Goal: Navigation & Orientation: Find specific page/section

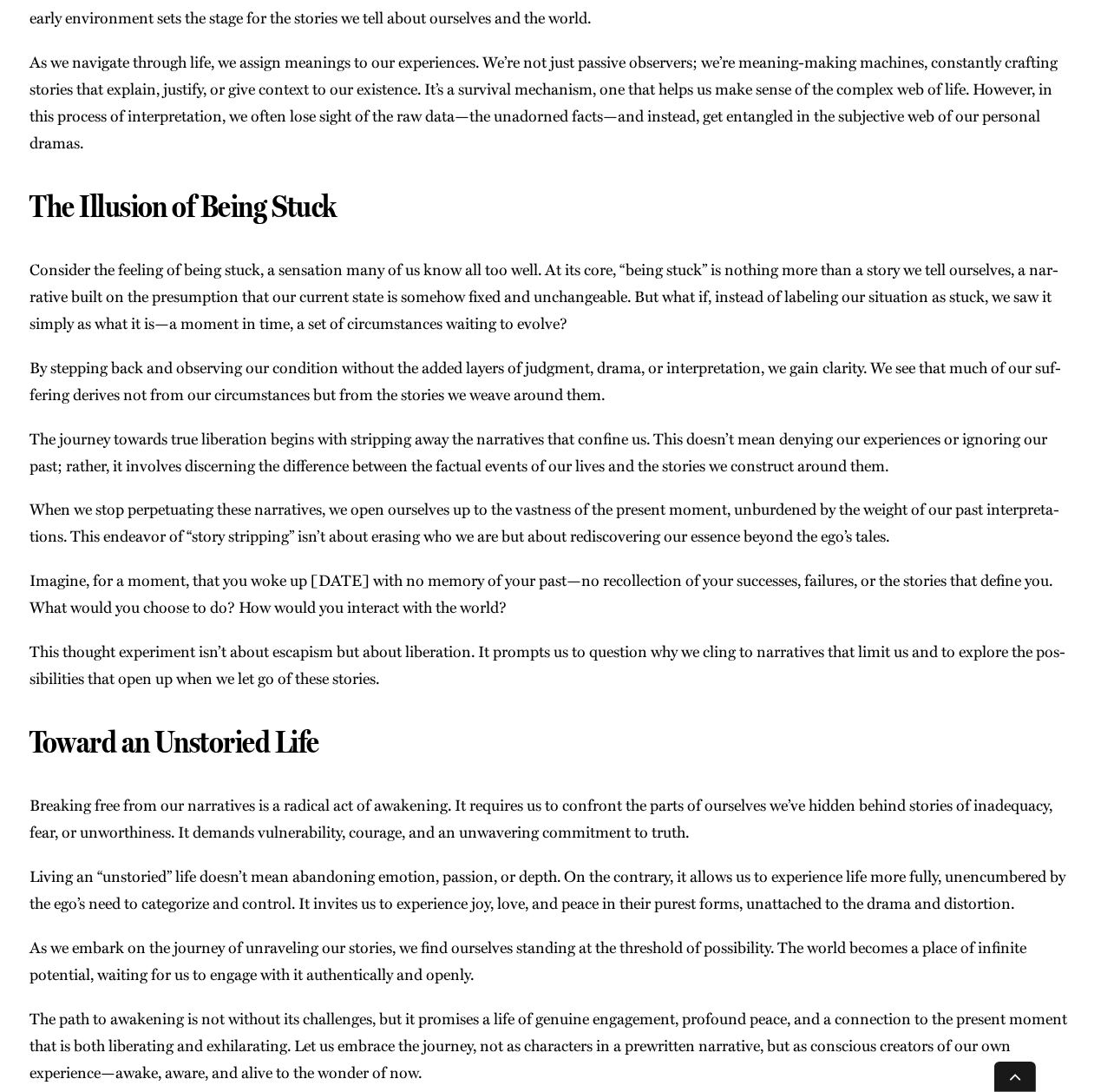
click at [557, 800] on div "Our mem­o­ries often resem­ble sto­ries more than they do real­i­ty, far more t…" at bounding box center [550, 419] width 1042 height 1331
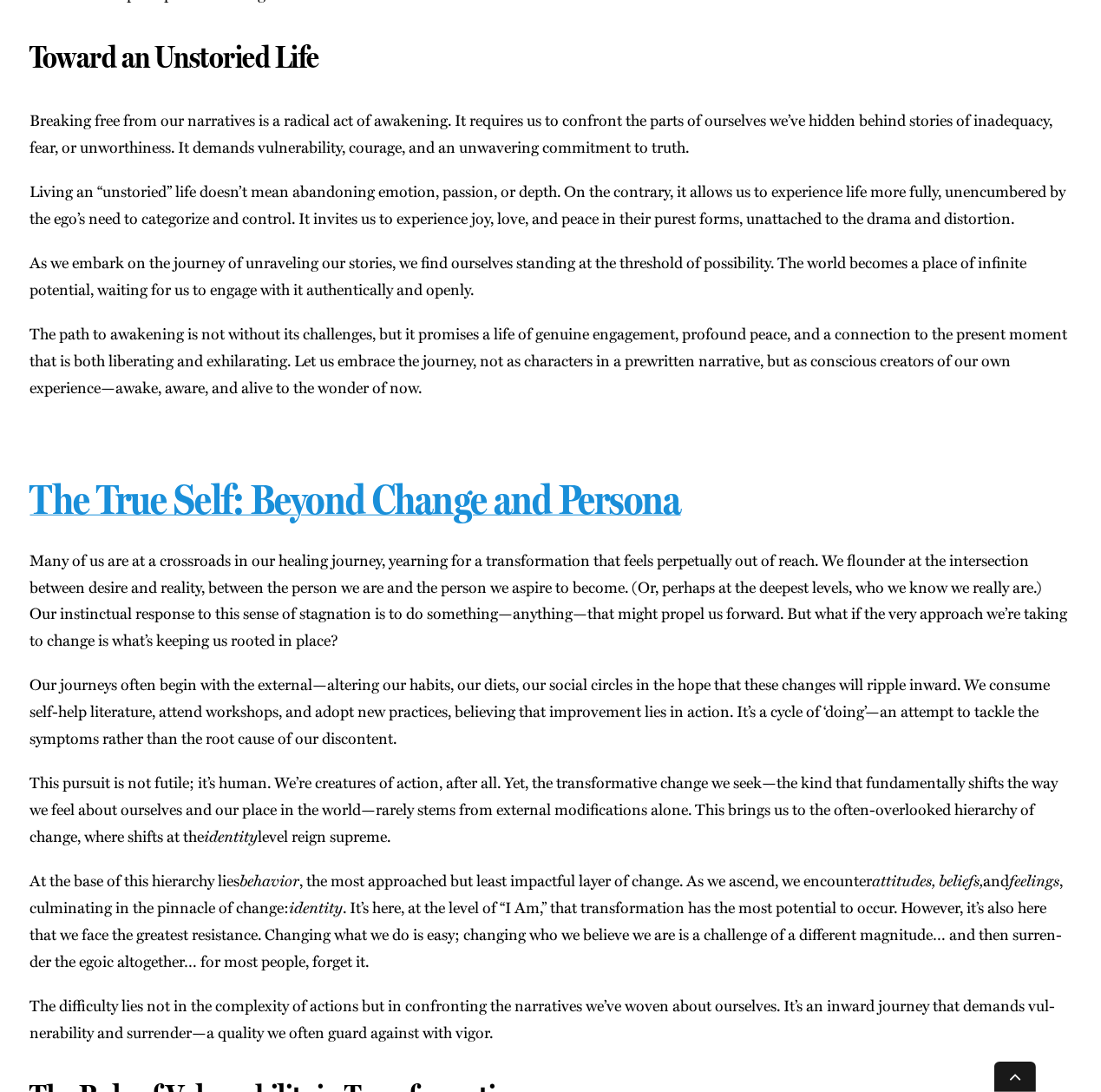
scroll to position [2521, 0]
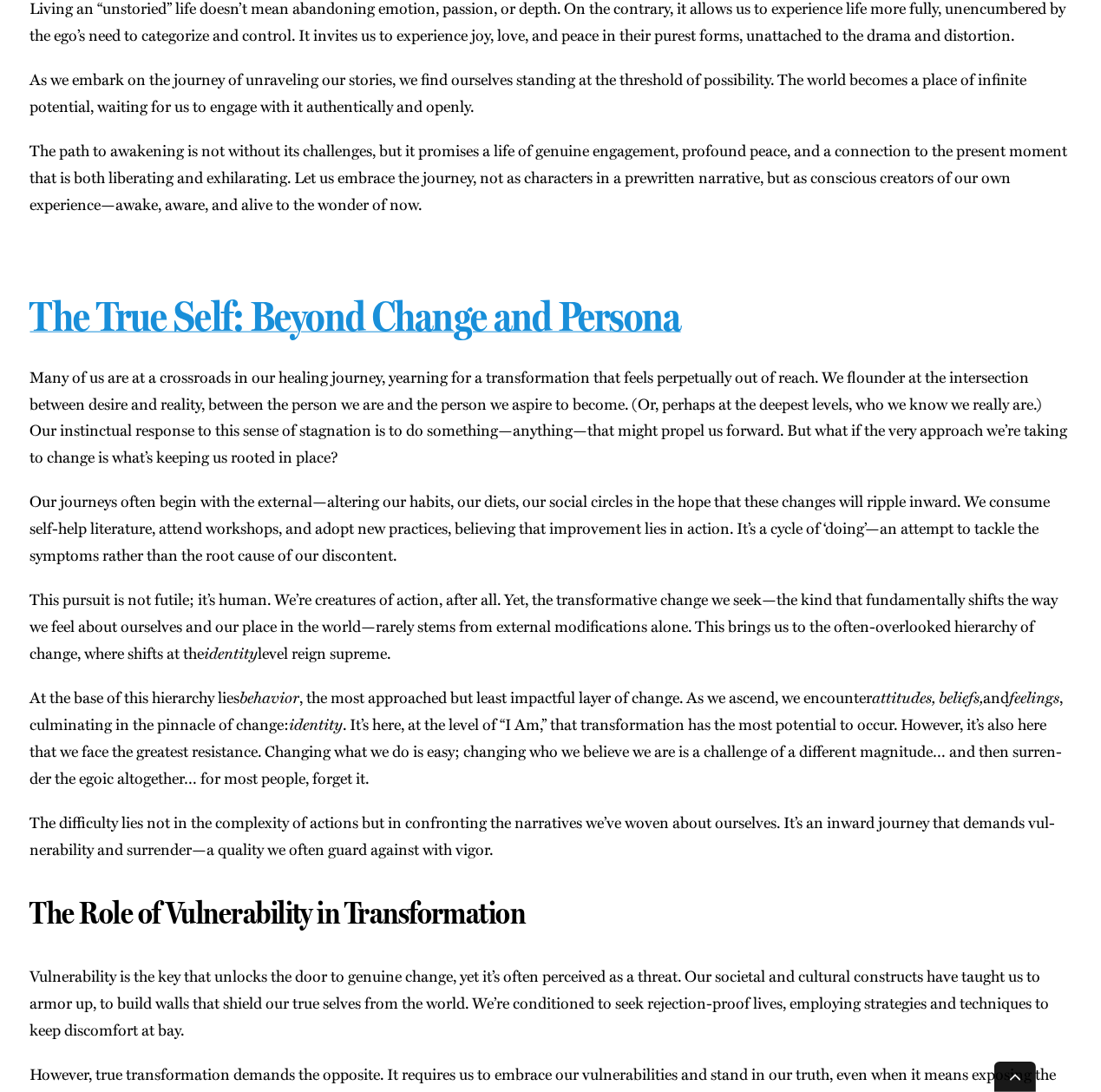
drag, startPoint x: 467, startPoint y: 482, endPoint x: 460, endPoint y: 495, distance: 14.8
click at [467, 472] on p "Many of us are at a cross­roads in our heal­ing jour­ney, yearn­ing for a trans…" at bounding box center [550, 417] width 1042 height 108
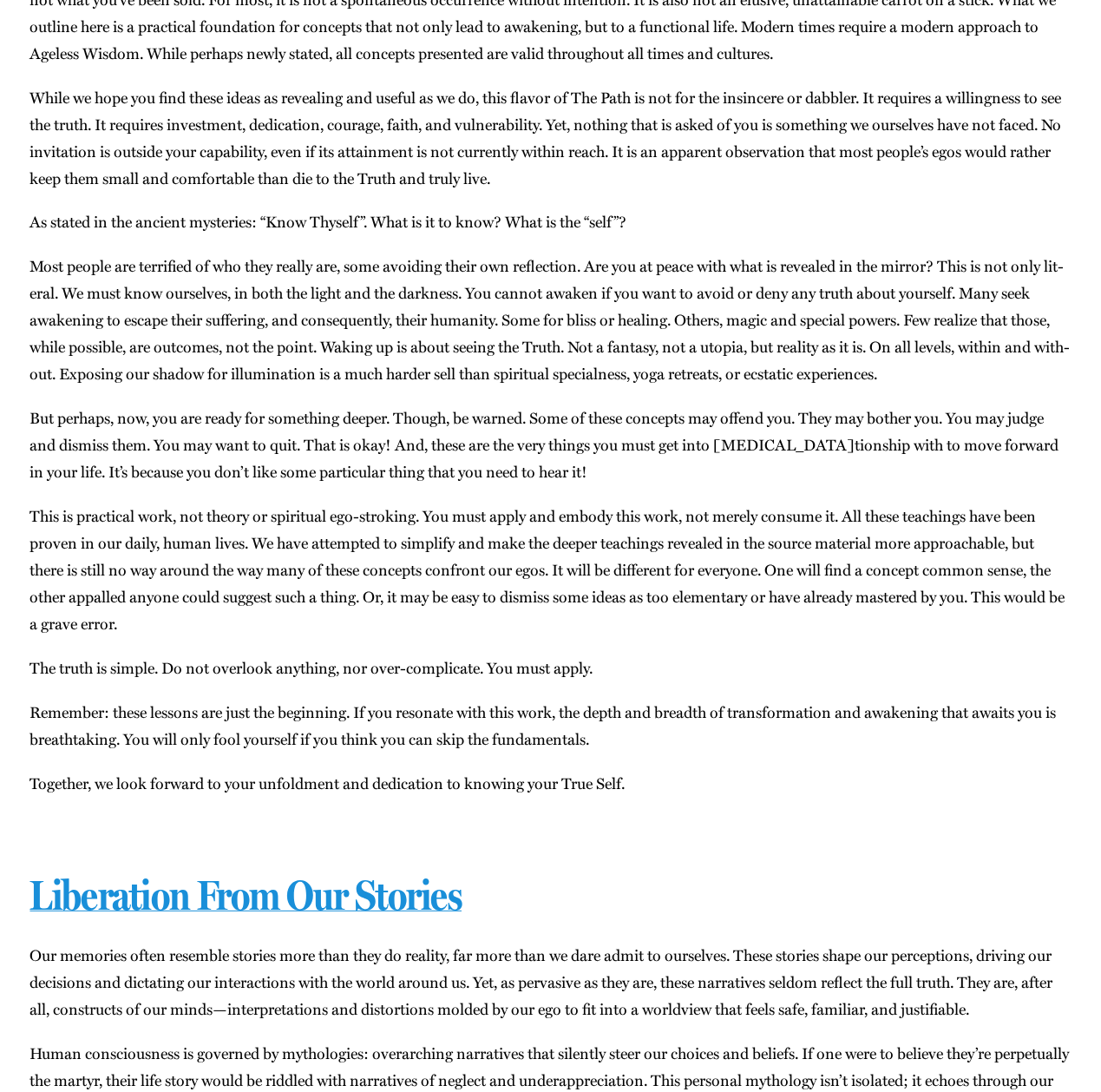
scroll to position [0, 0]
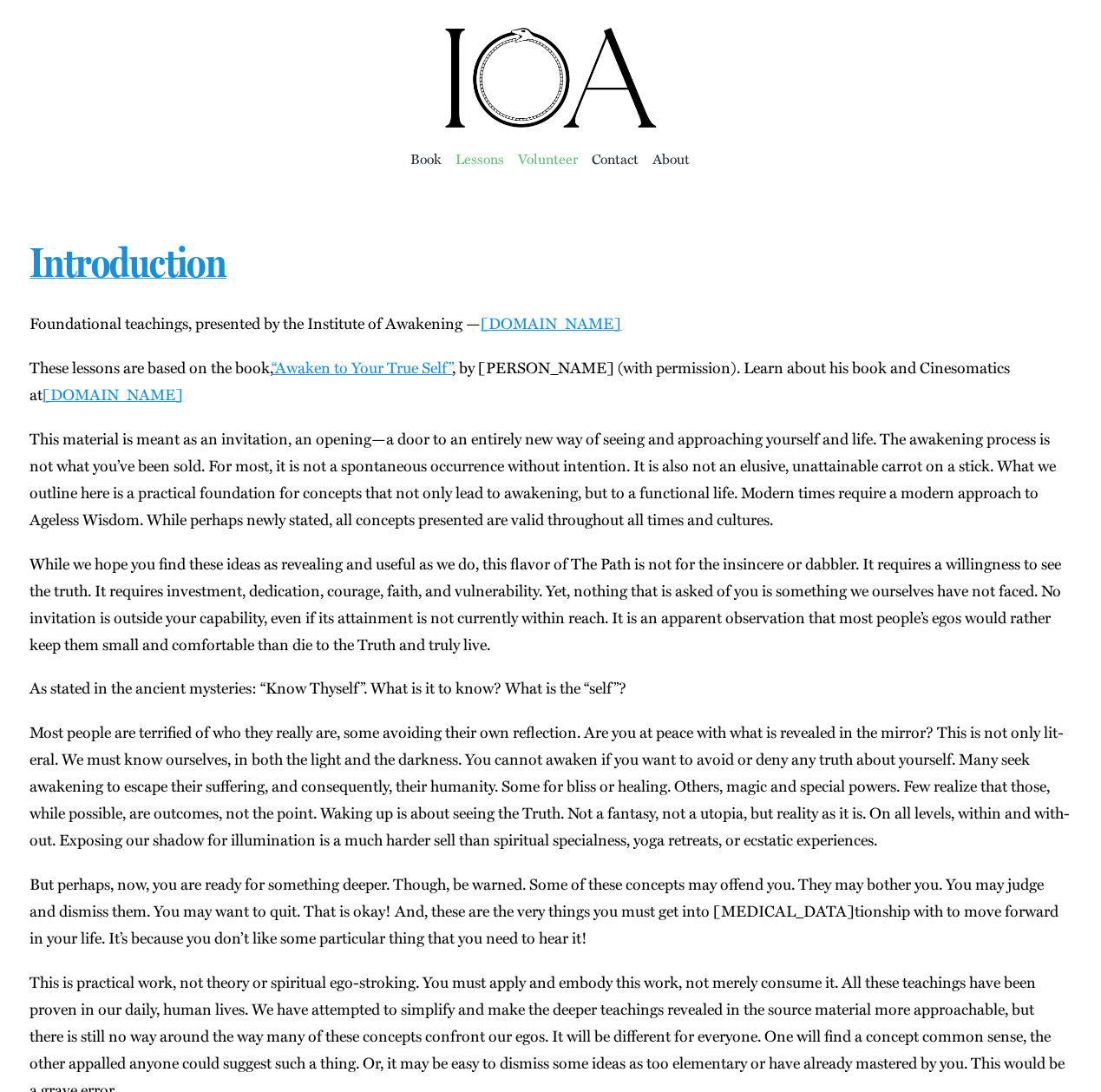
click at [548, 158] on span "Vol­un­teer" at bounding box center [549, 159] width 59 height 25
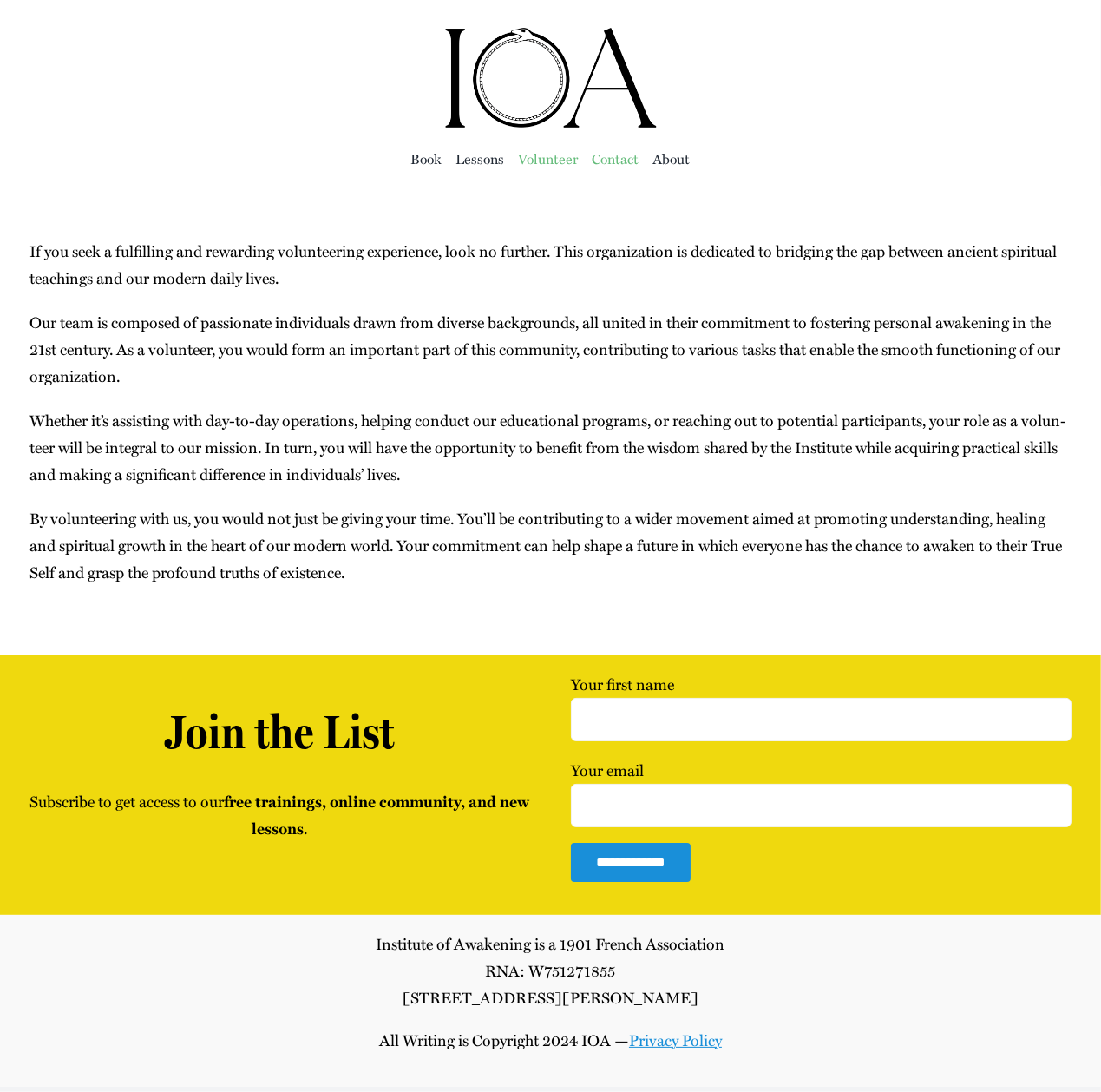
click at [618, 160] on span "Con­tact" at bounding box center [615, 159] width 47 height 25
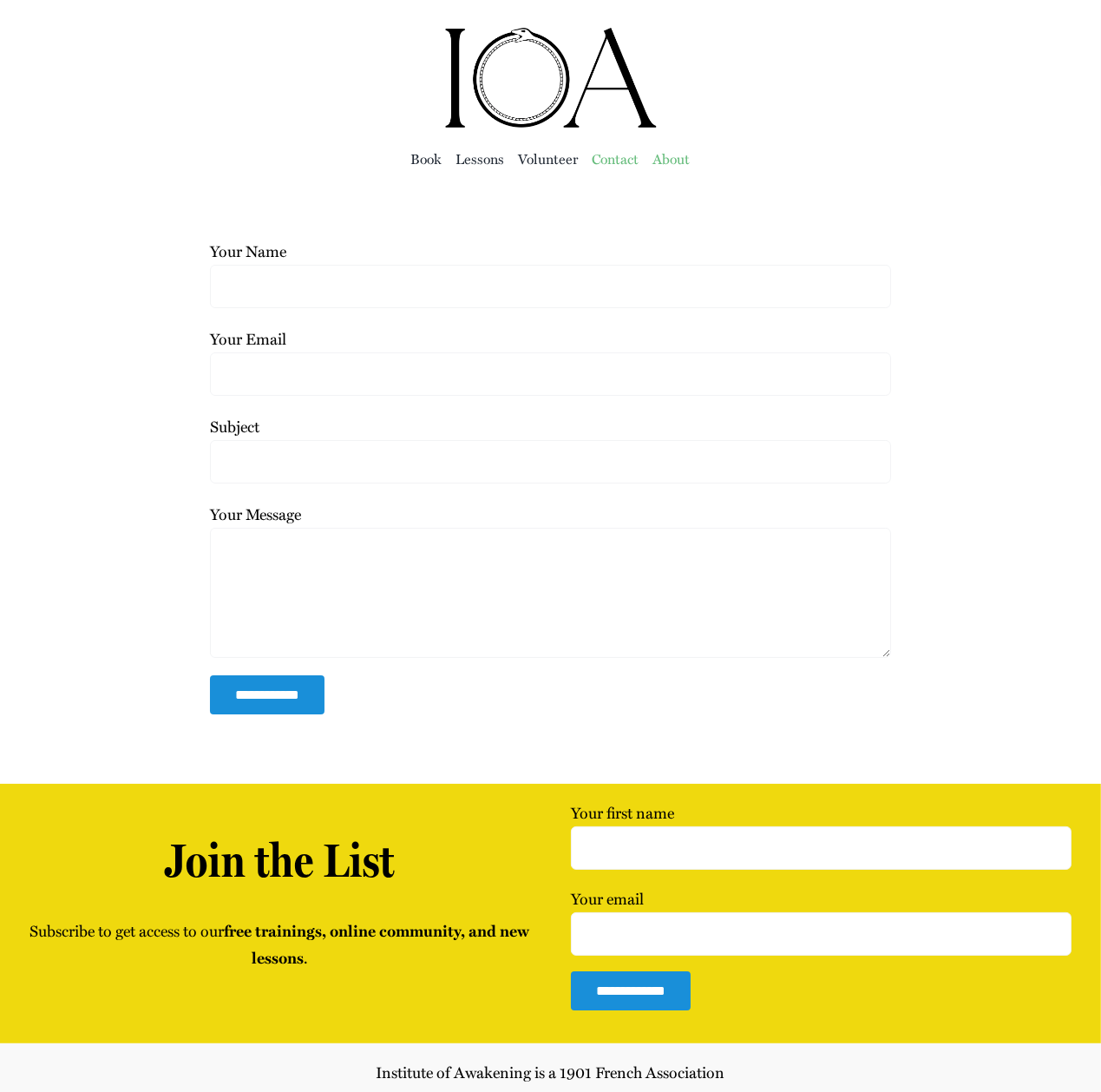
click at [664, 158] on span "About" at bounding box center [672, 159] width 38 height 25
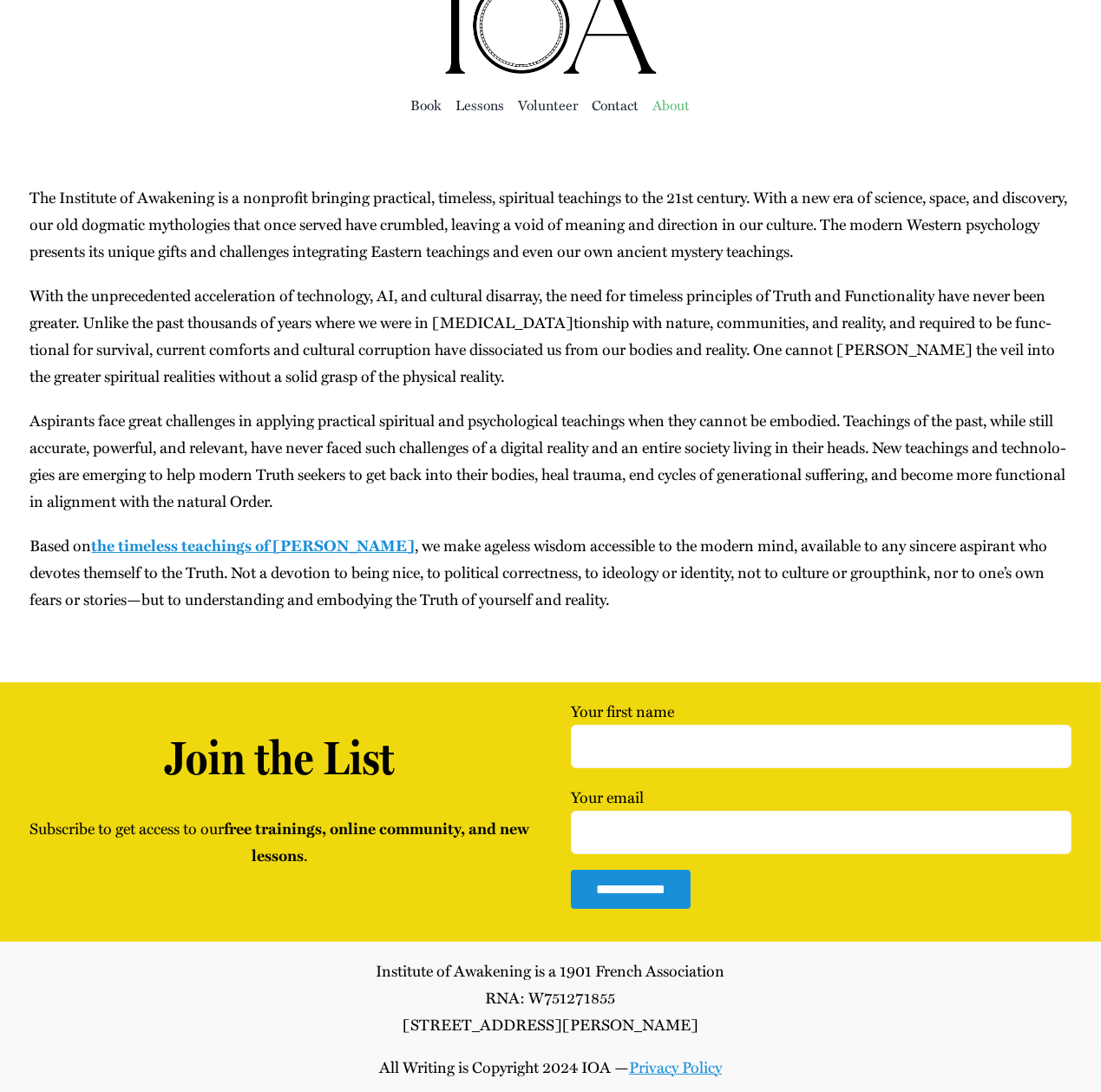
scroll to position [75, 0]
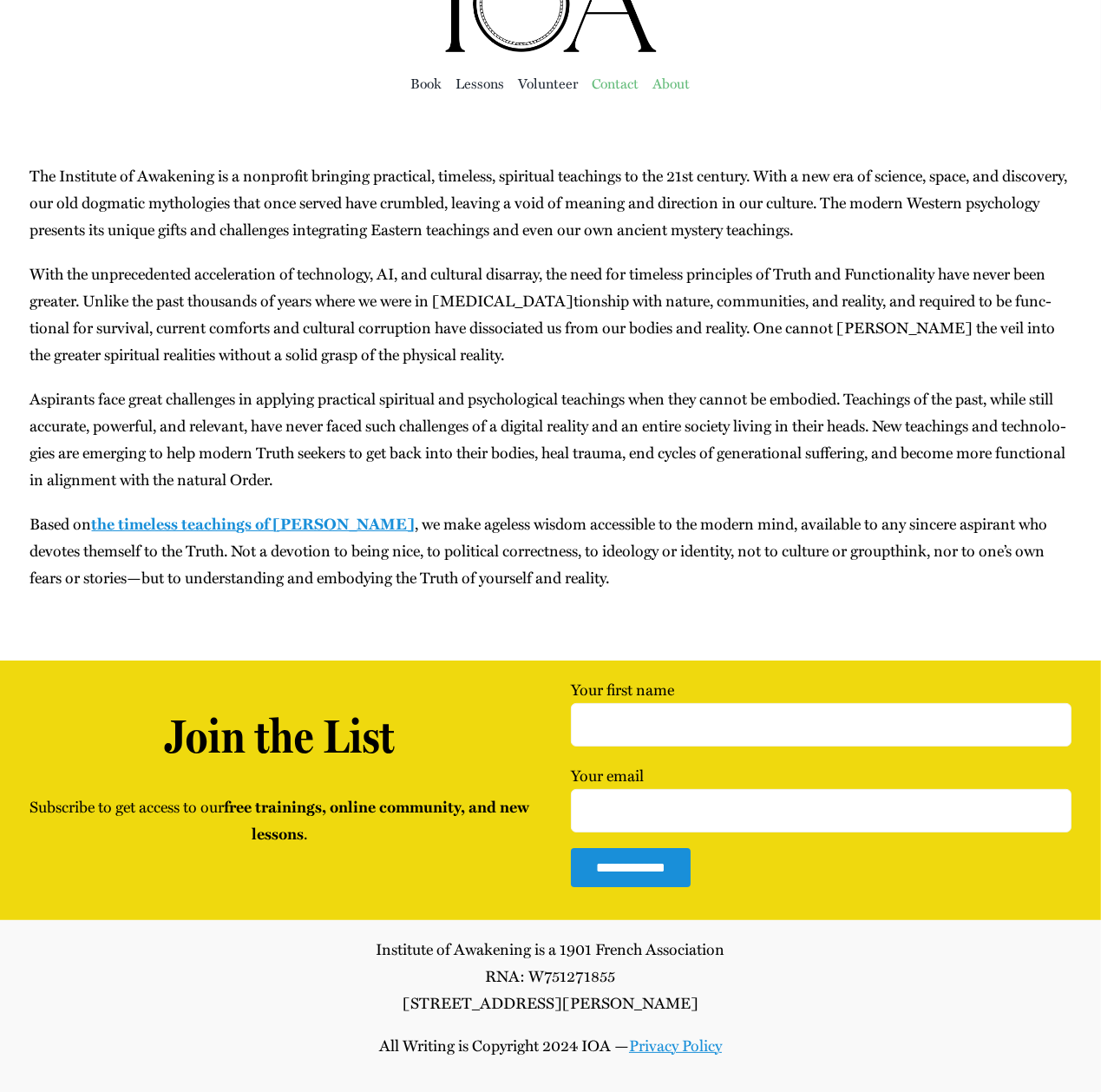
click at [599, 86] on span "Con­tact" at bounding box center [615, 83] width 47 height 25
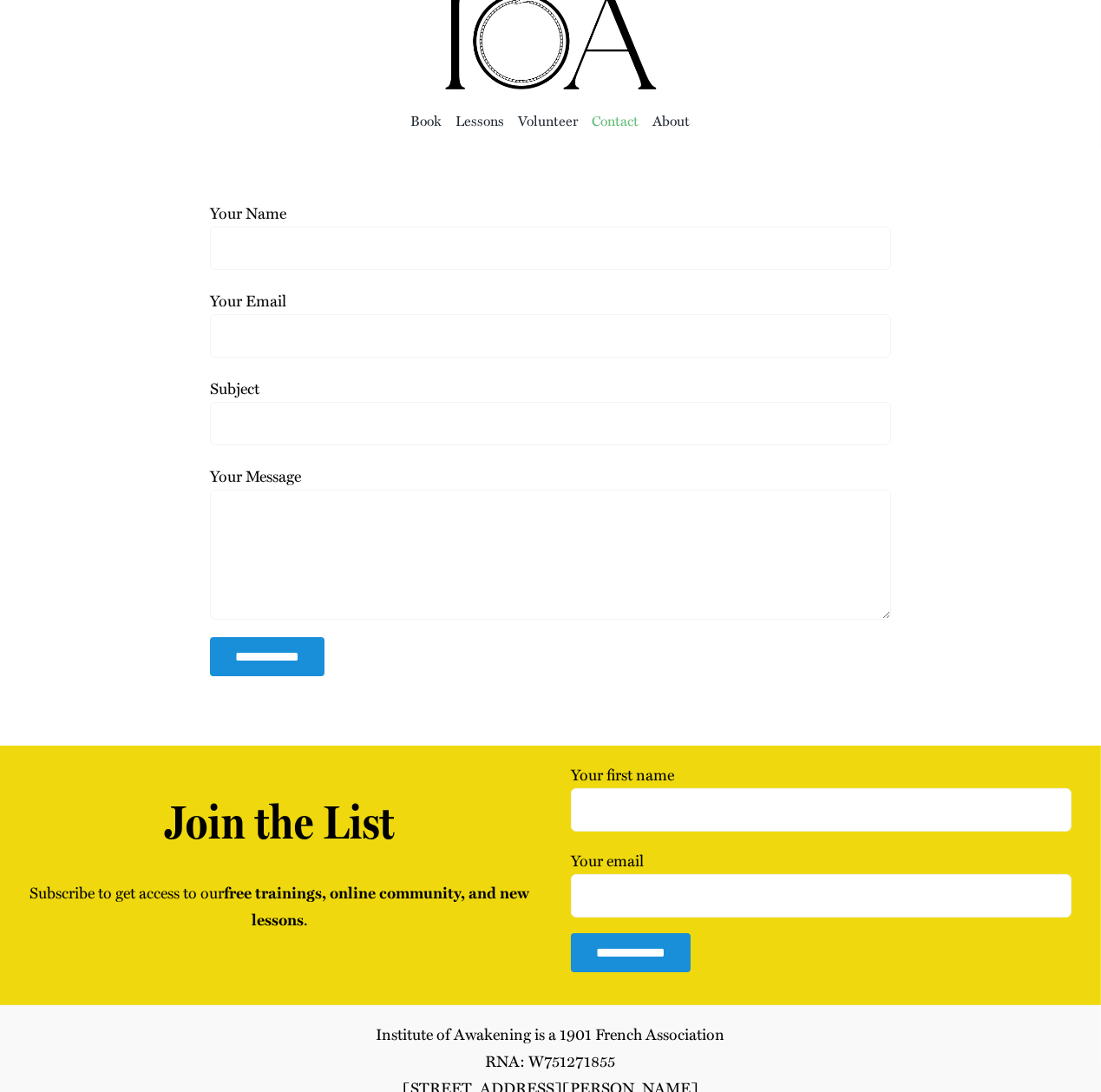
scroll to position [123, 0]
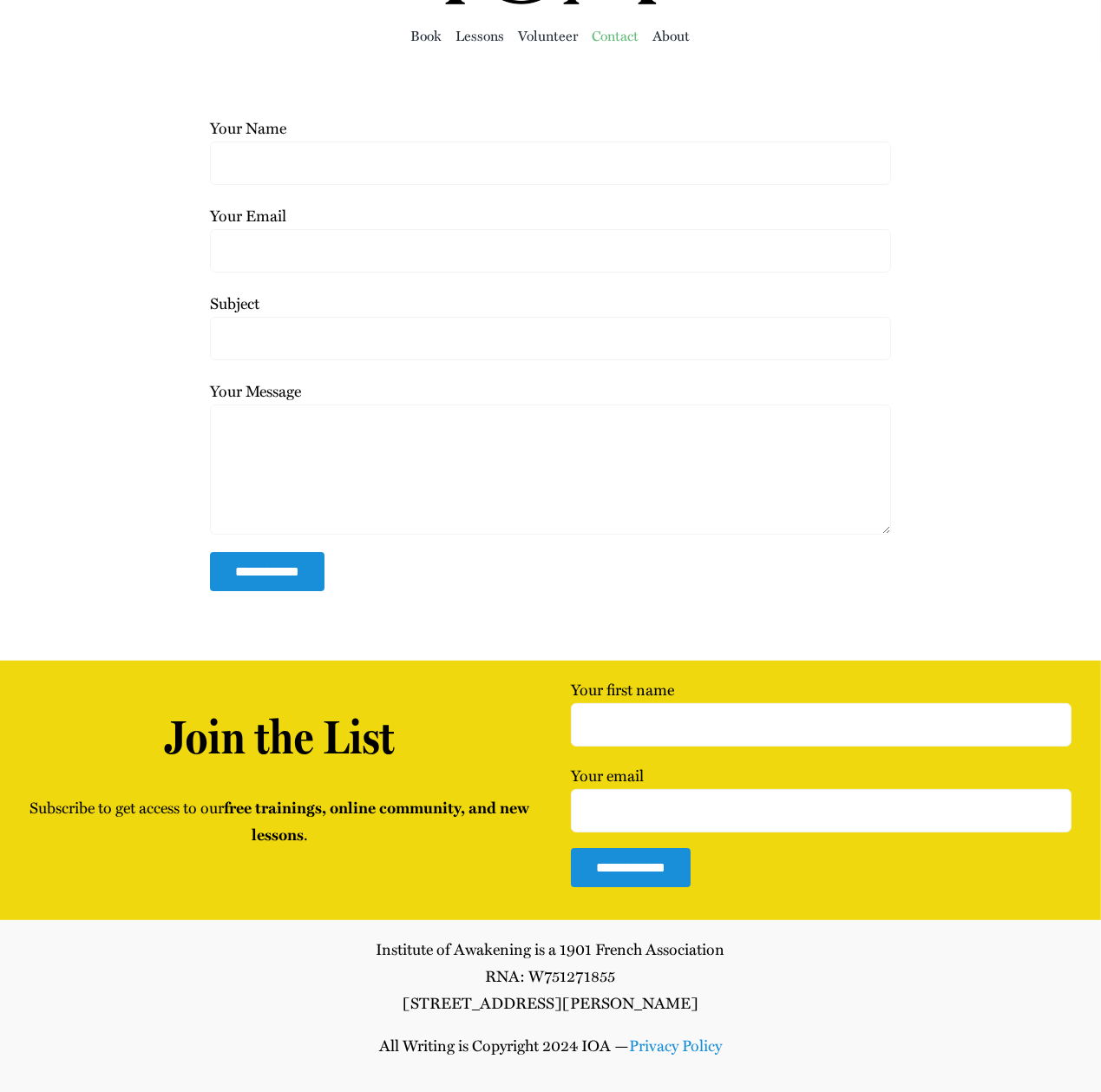
click at [666, 1052] on link "Pri­va­cy Policy" at bounding box center [676, 1044] width 93 height 23
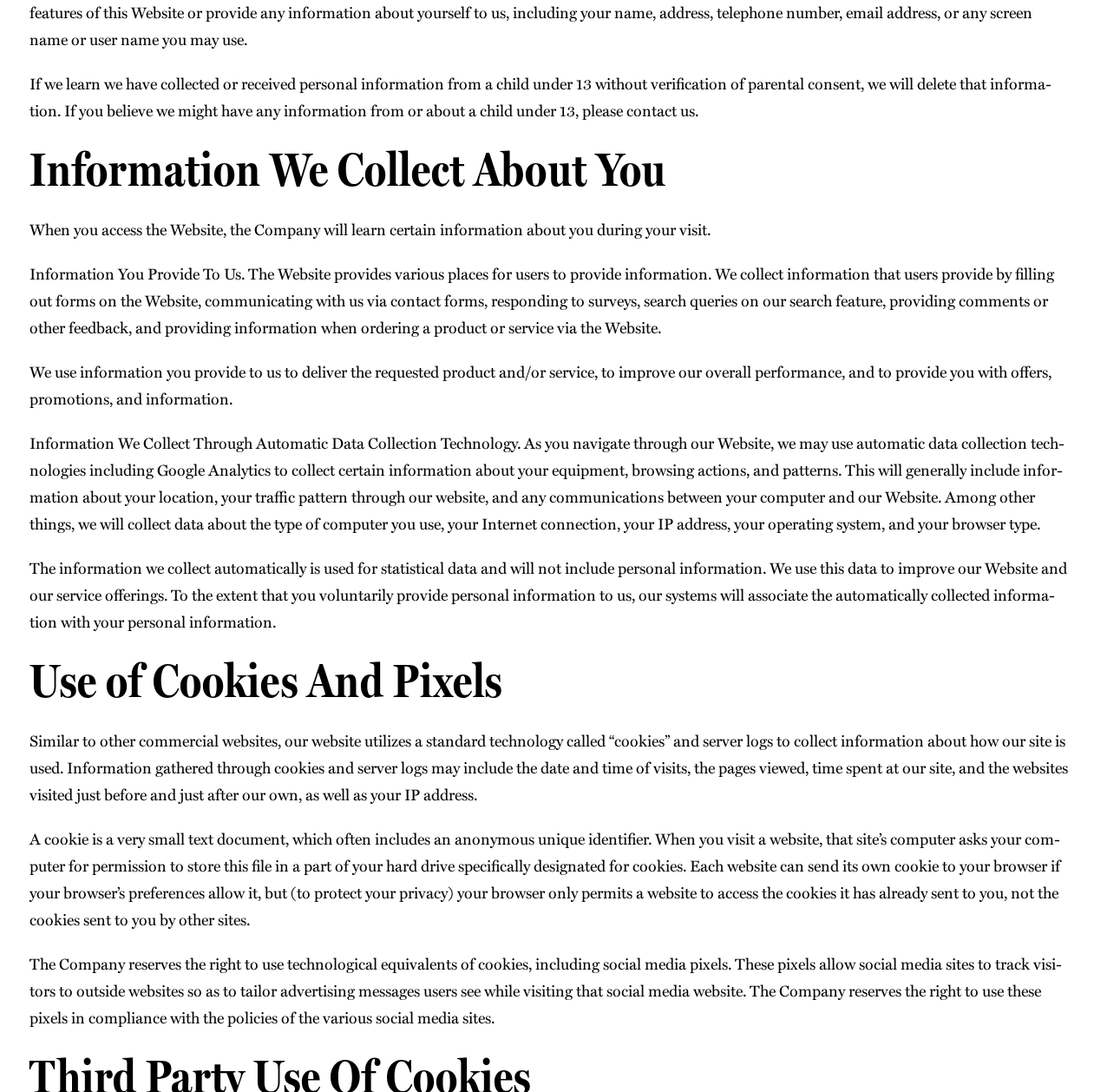
scroll to position [651, 0]
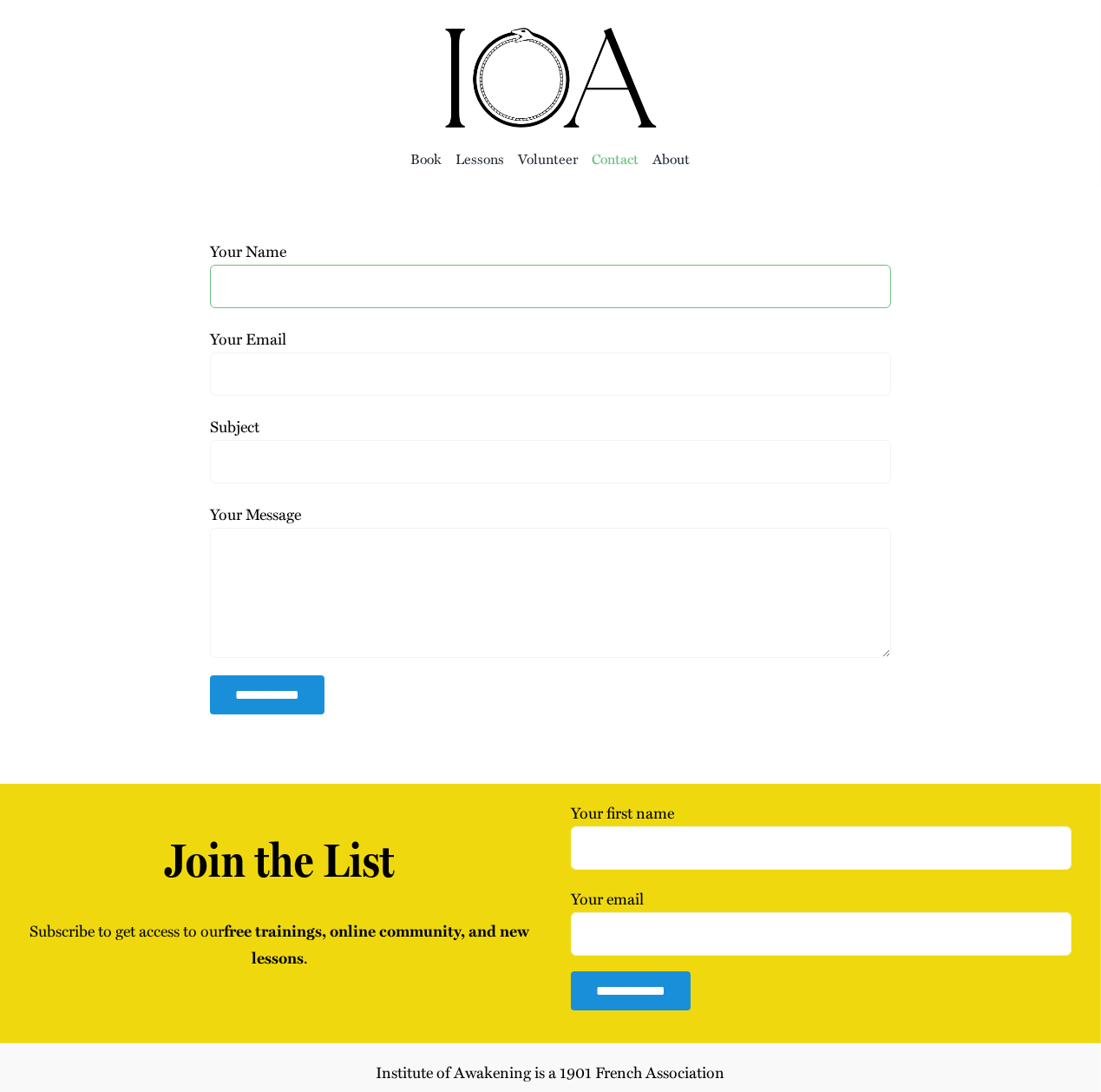
click at [266, 296] on input "Your Name" at bounding box center [550, 286] width 681 height 44
click at [428, 155] on span "Book" at bounding box center [427, 159] width 32 height 25
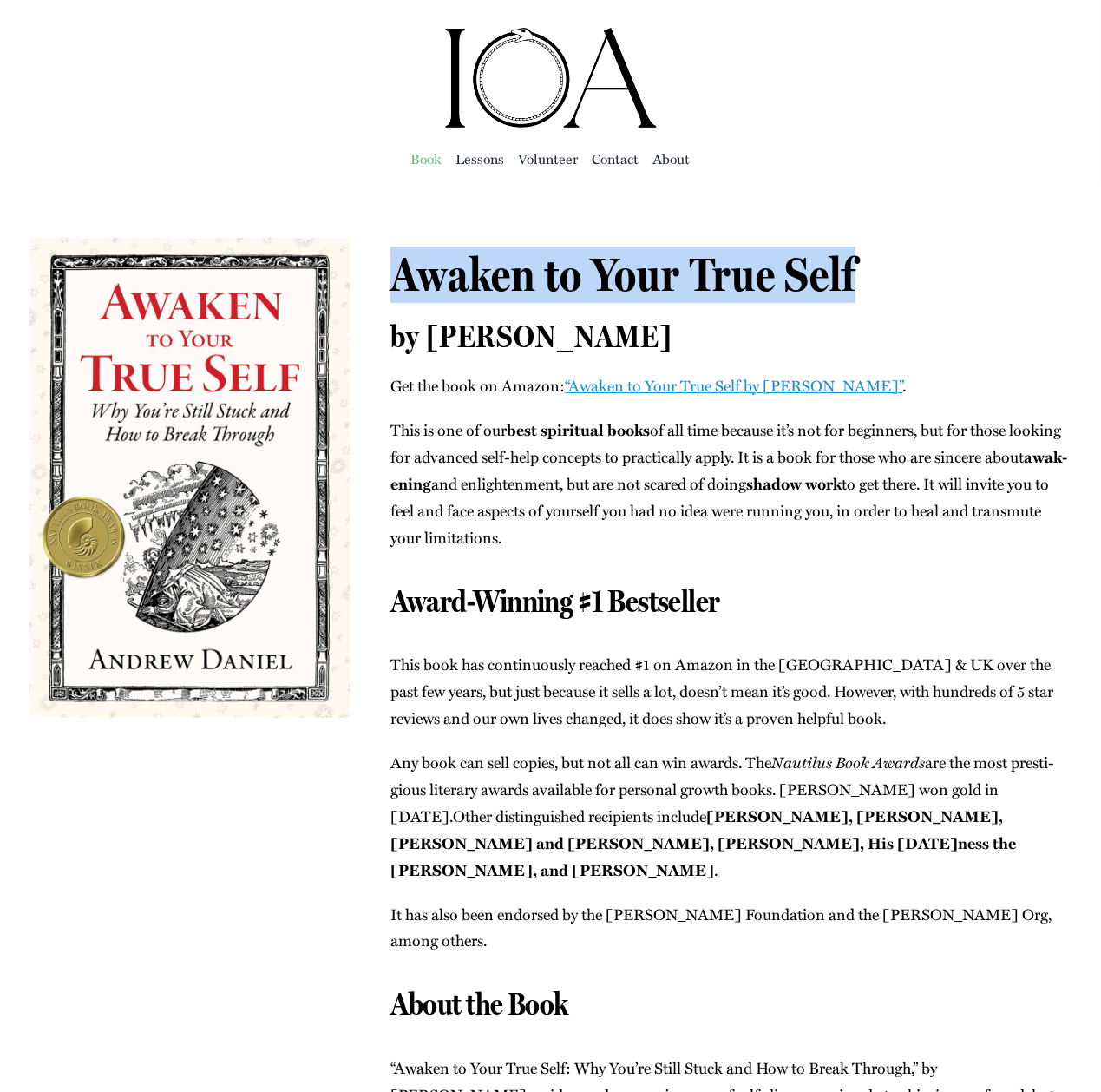
drag, startPoint x: 403, startPoint y: 273, endPoint x: 863, endPoint y: 274, distance: 460.0
click at [863, 274] on h2 "Awaken to Your True Self by [PERSON_NAME]" at bounding box center [730, 303] width 681 height 113
copy span "Awaken to Your True Self"
